Goal: Information Seeking & Learning: Check status

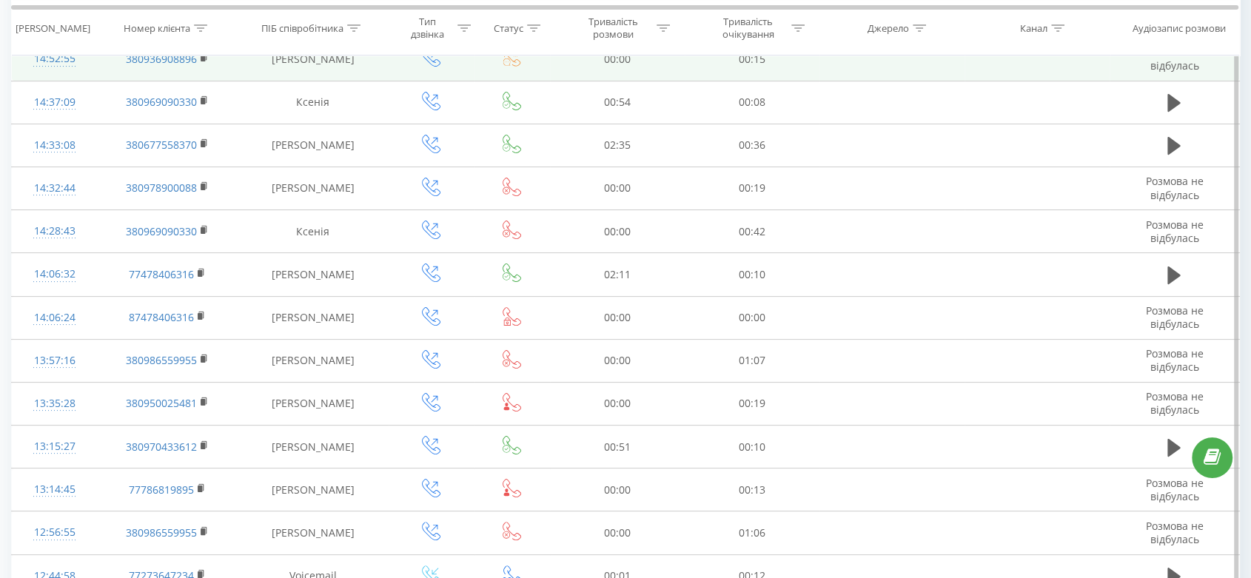
scroll to position [184, 0]
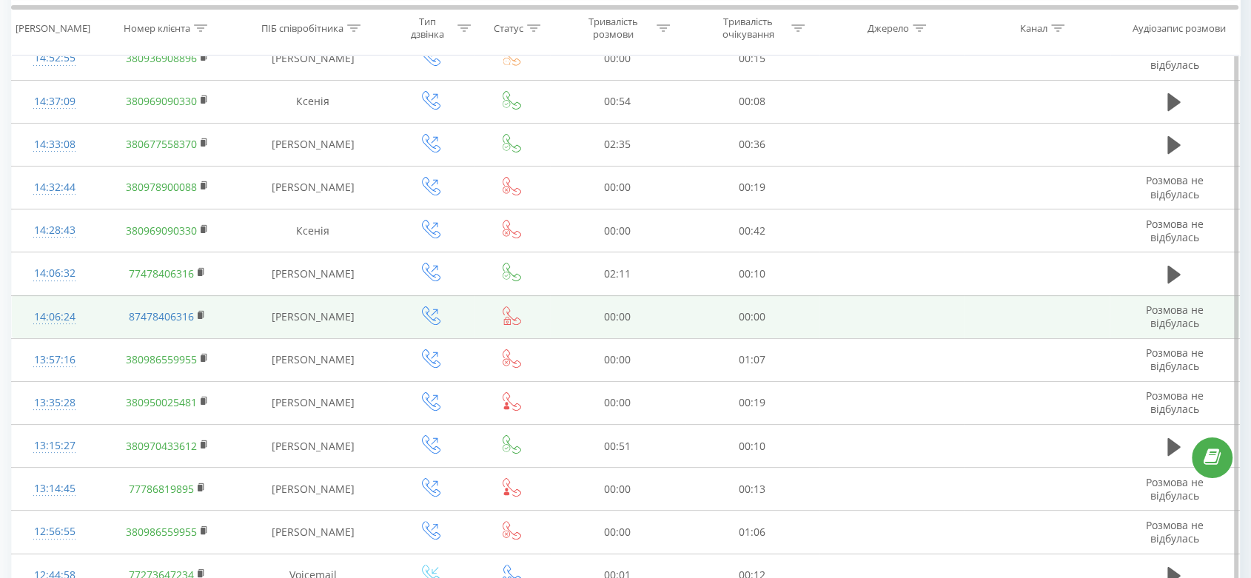
click at [511, 322] on icon at bounding box center [512, 315] width 19 height 19
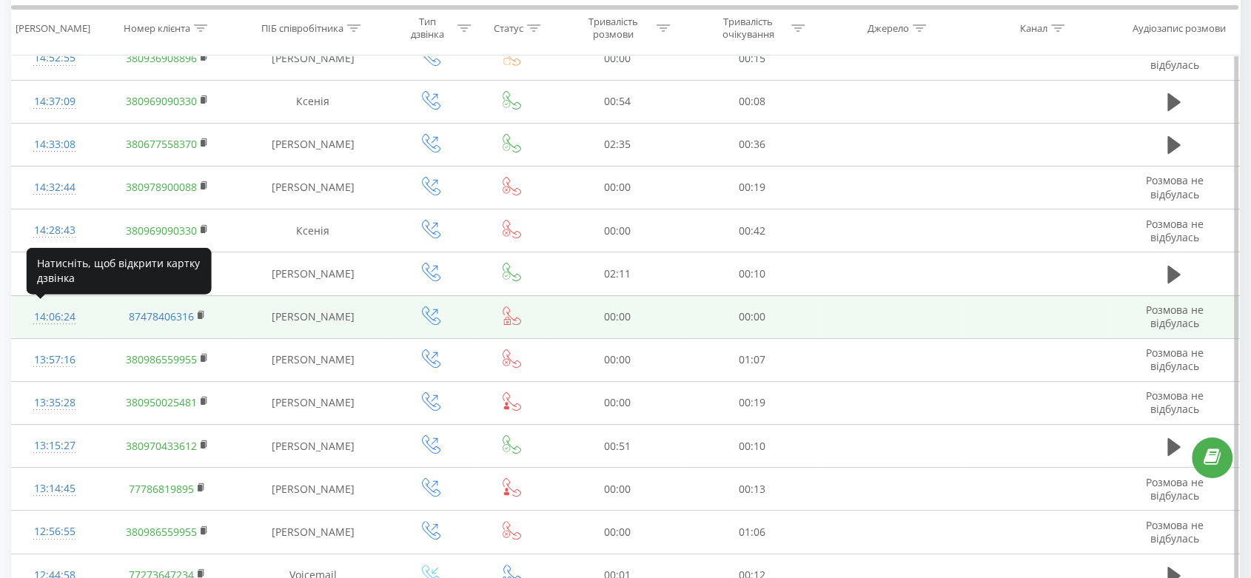
click at [64, 309] on div "14:06:24" at bounding box center [55, 317] width 56 height 29
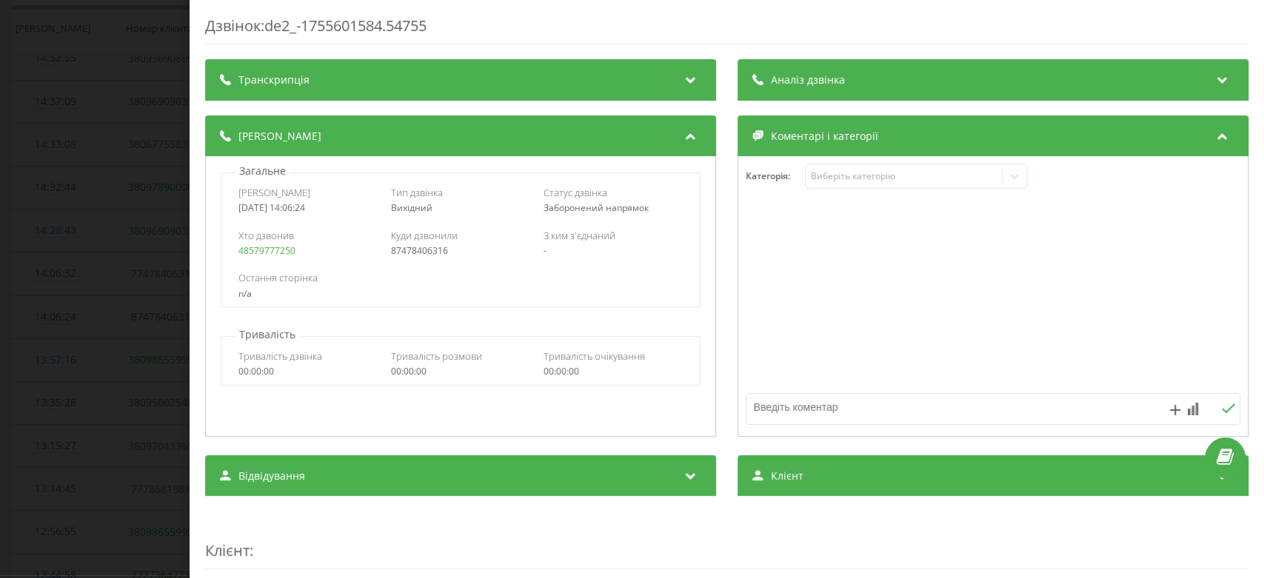
click at [77, 326] on div "Дзвінок : de2_-1755601584.54755 Транскрипція Для AI-аналізу майбутніх дзвінків …" at bounding box center [632, 289] width 1264 height 578
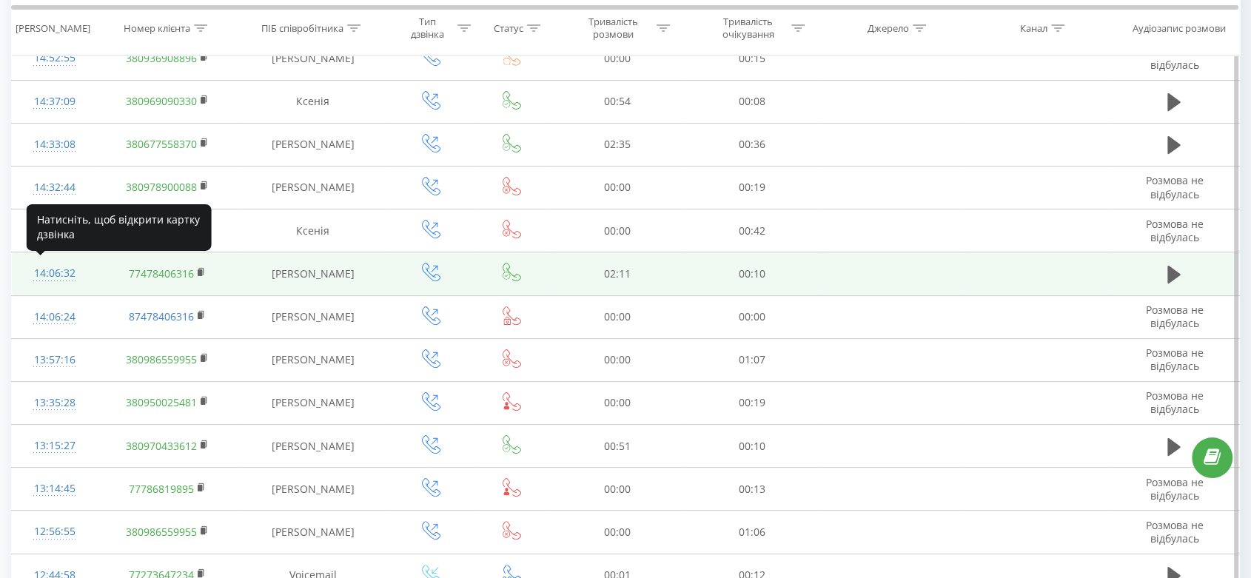
click at [54, 275] on div "14:06:32" at bounding box center [55, 273] width 56 height 29
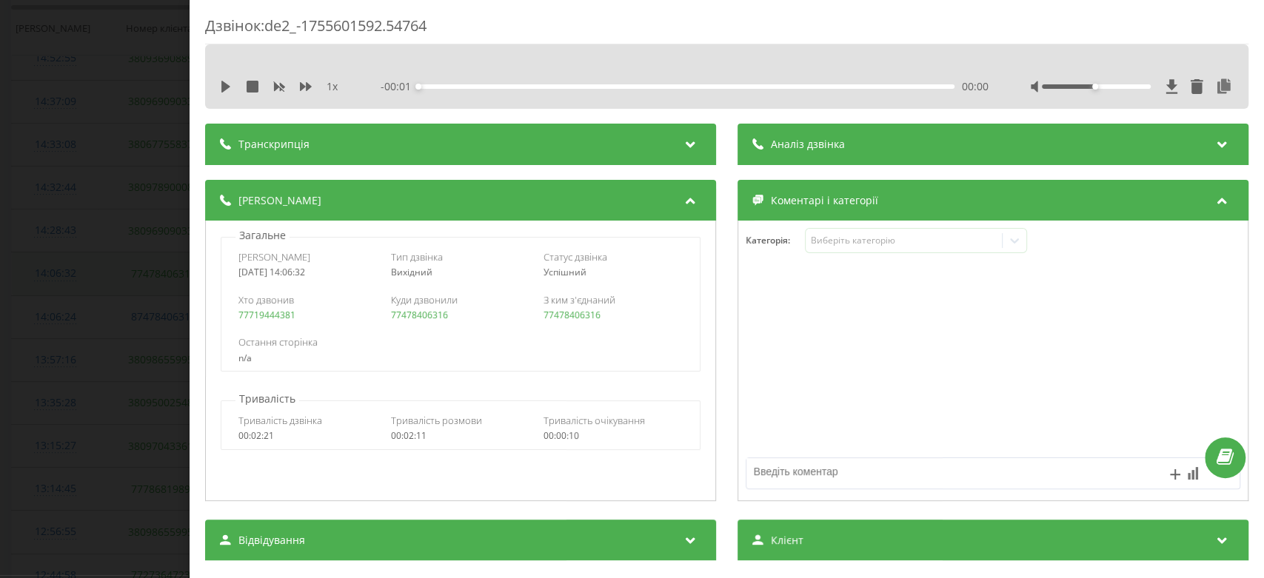
click at [54, 275] on div "Дзвінок : de2_-1755601592.54764 1 x - 00:01 00:00 00:00 Транскрипція Для AI-ана…" at bounding box center [632, 289] width 1264 height 578
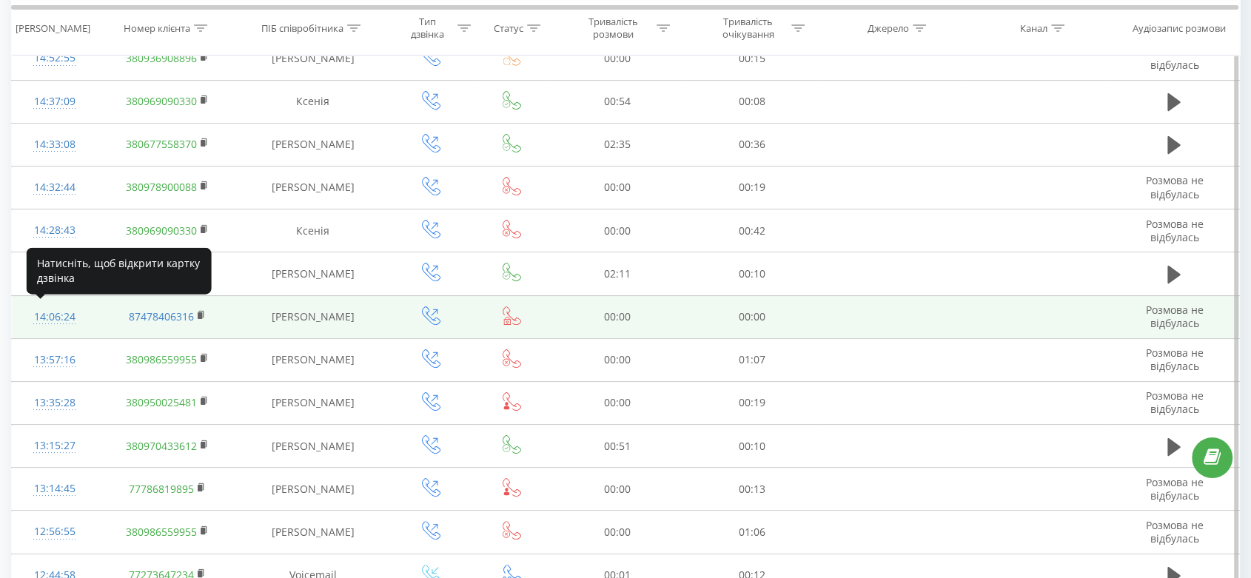
click at [58, 312] on div "14:06:24" at bounding box center [55, 317] width 56 height 29
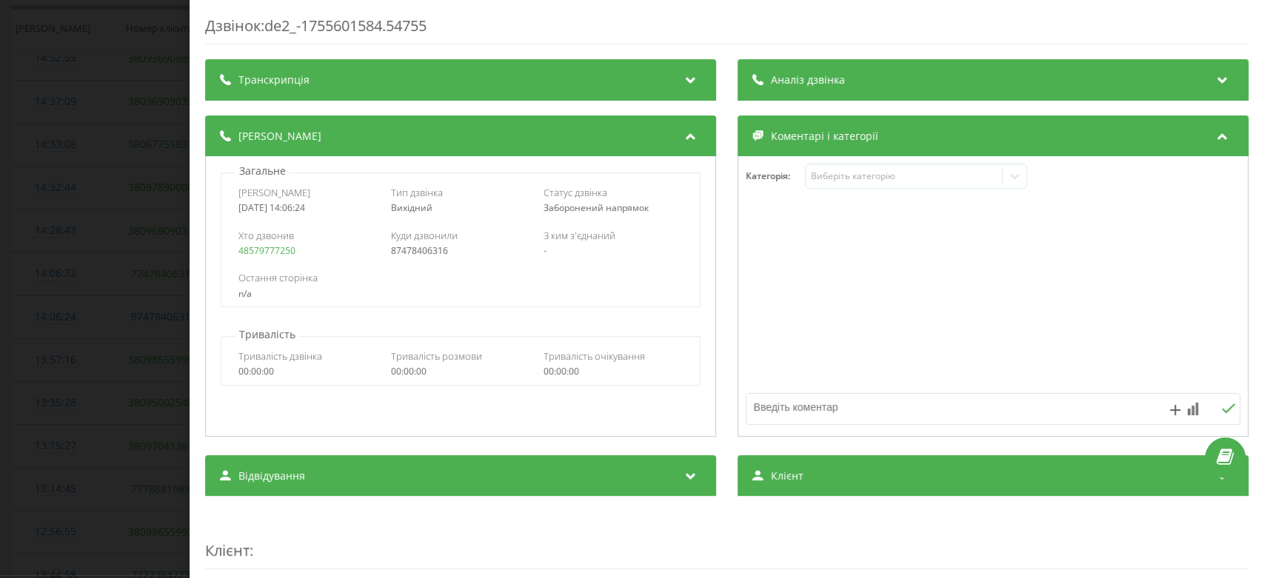
click at [119, 315] on div "Дзвінок : de2_-1755601584.54755 Транскрипція Для AI-аналізу майбутніх дзвінків …" at bounding box center [632, 289] width 1264 height 578
